Goal: Information Seeking & Learning: Learn about a topic

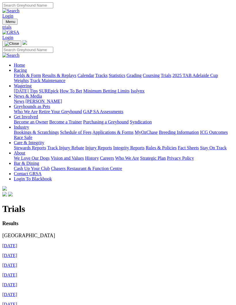
scroll to position [34, 0]
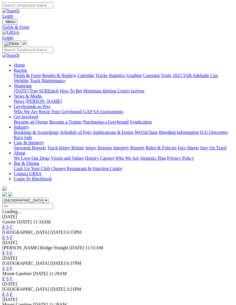
click at [13, 251] on link "F" at bounding box center [11, 253] width 3 height 5
click at [13, 266] on link "F" at bounding box center [11, 268] width 3 height 5
click at [13, 225] on link "F" at bounding box center [11, 227] width 3 height 5
